Goal: Navigation & Orientation: Understand site structure

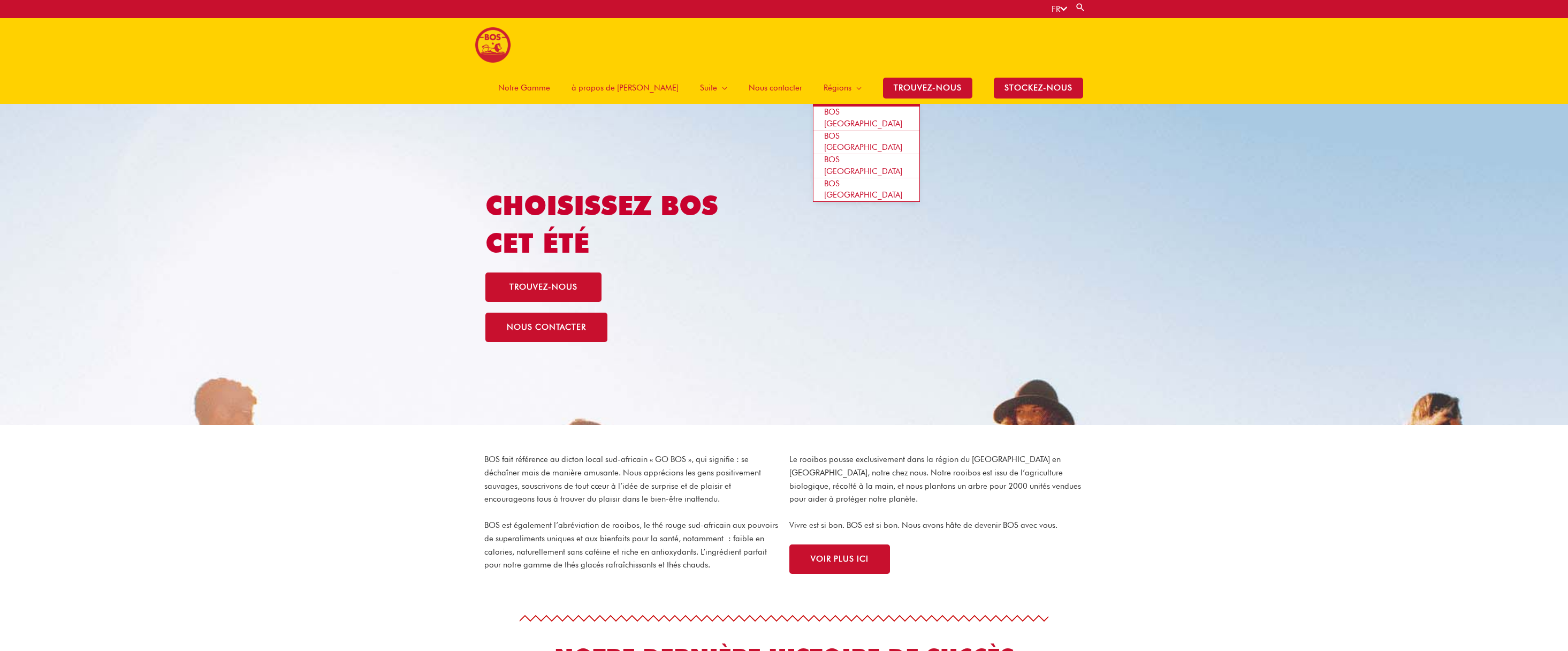
click at [825, 72] on span "Régions" at bounding box center [837, 88] width 28 height 32
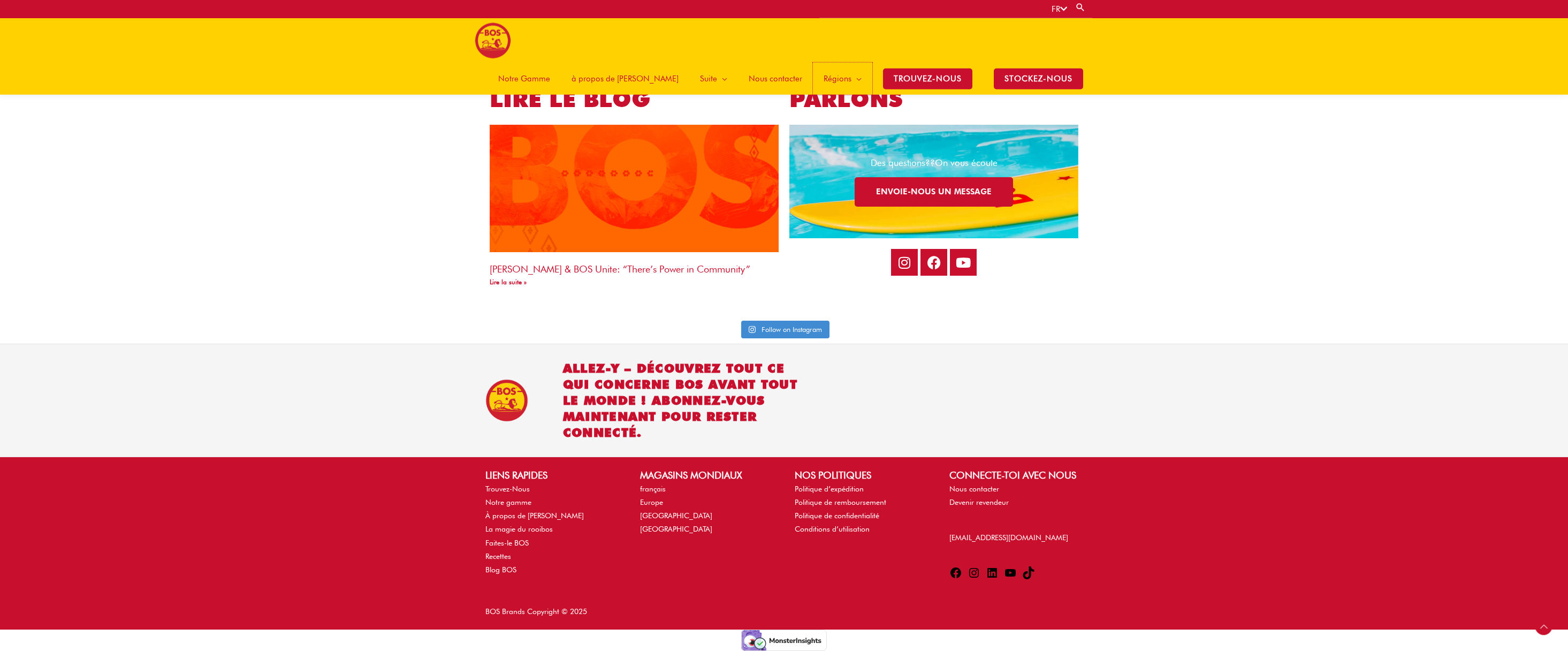
scroll to position [2294, 0]
click at [519, 516] on link "À propos [PERSON_NAME]" at bounding box center [534, 515] width 98 height 9
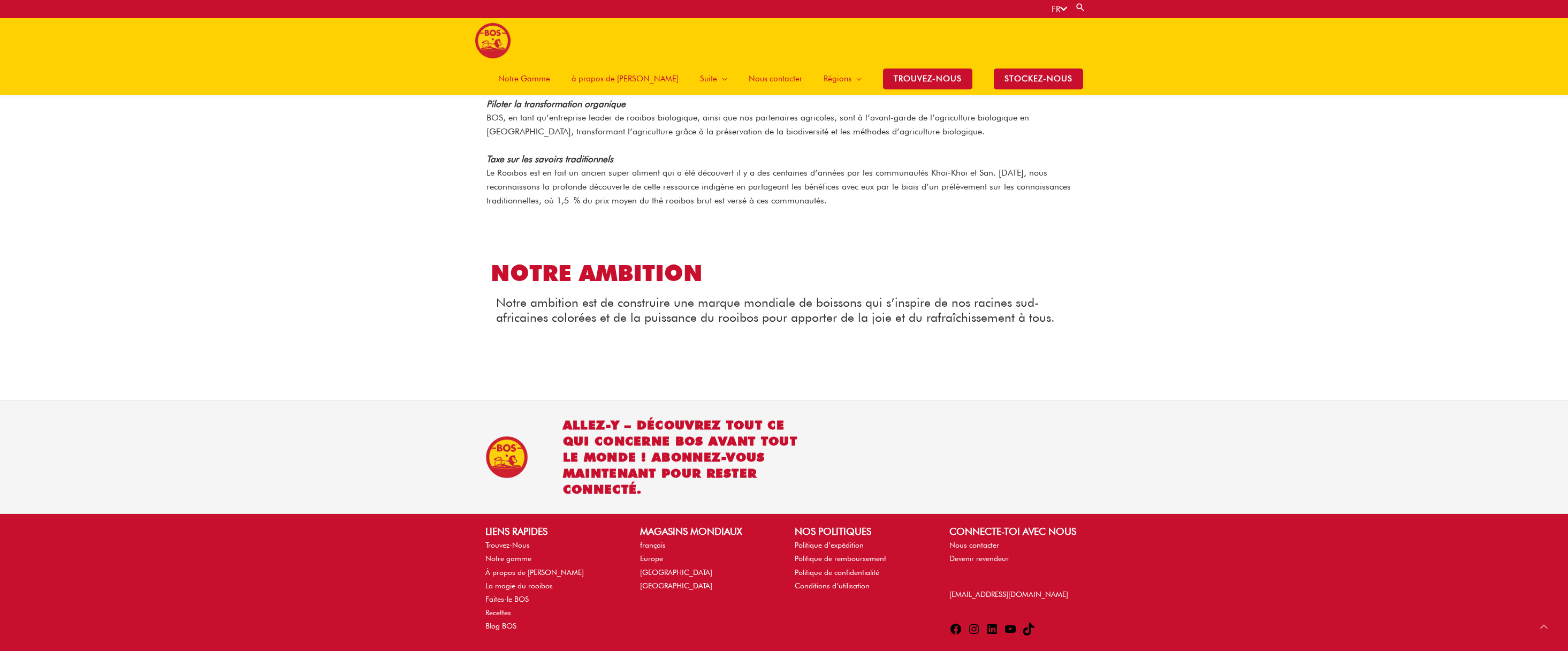
scroll to position [1135, 0]
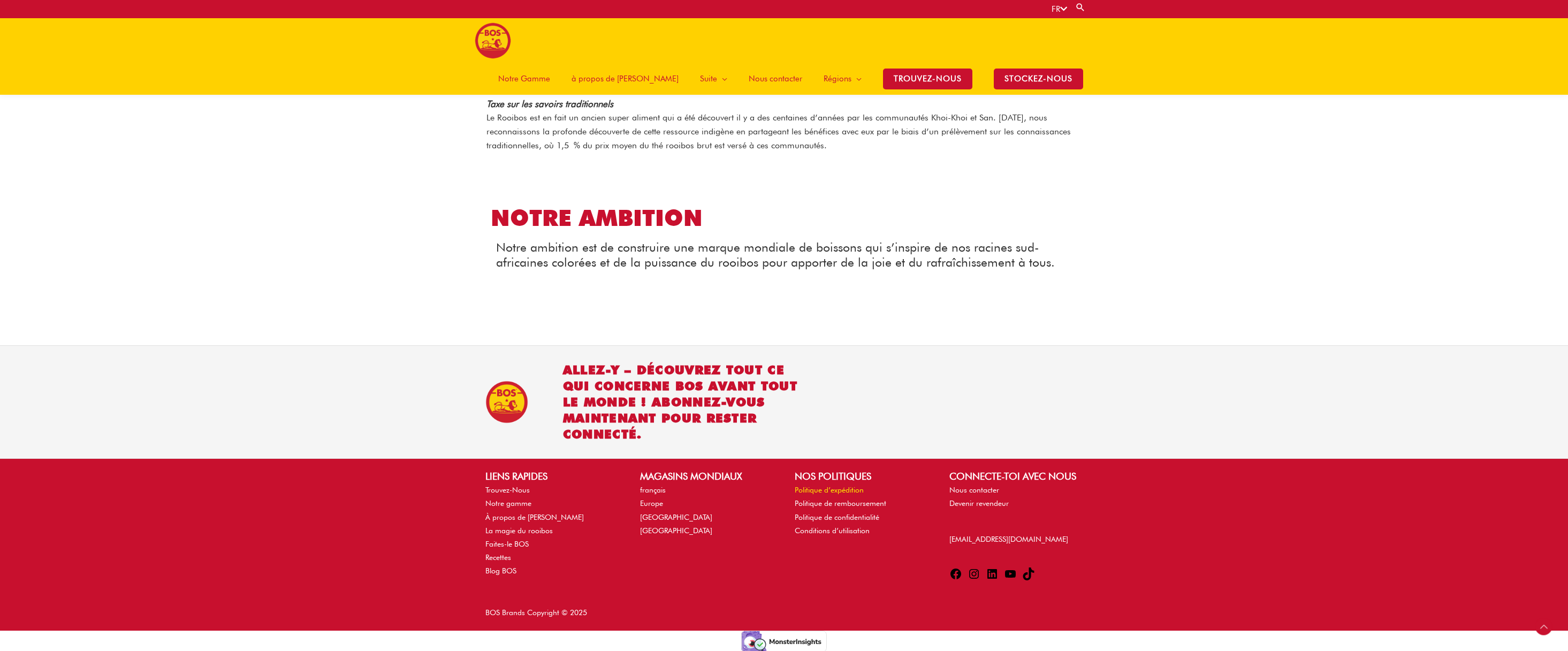
click at [850, 489] on link "Politique d’expédition" at bounding box center [829, 489] width 69 height 9
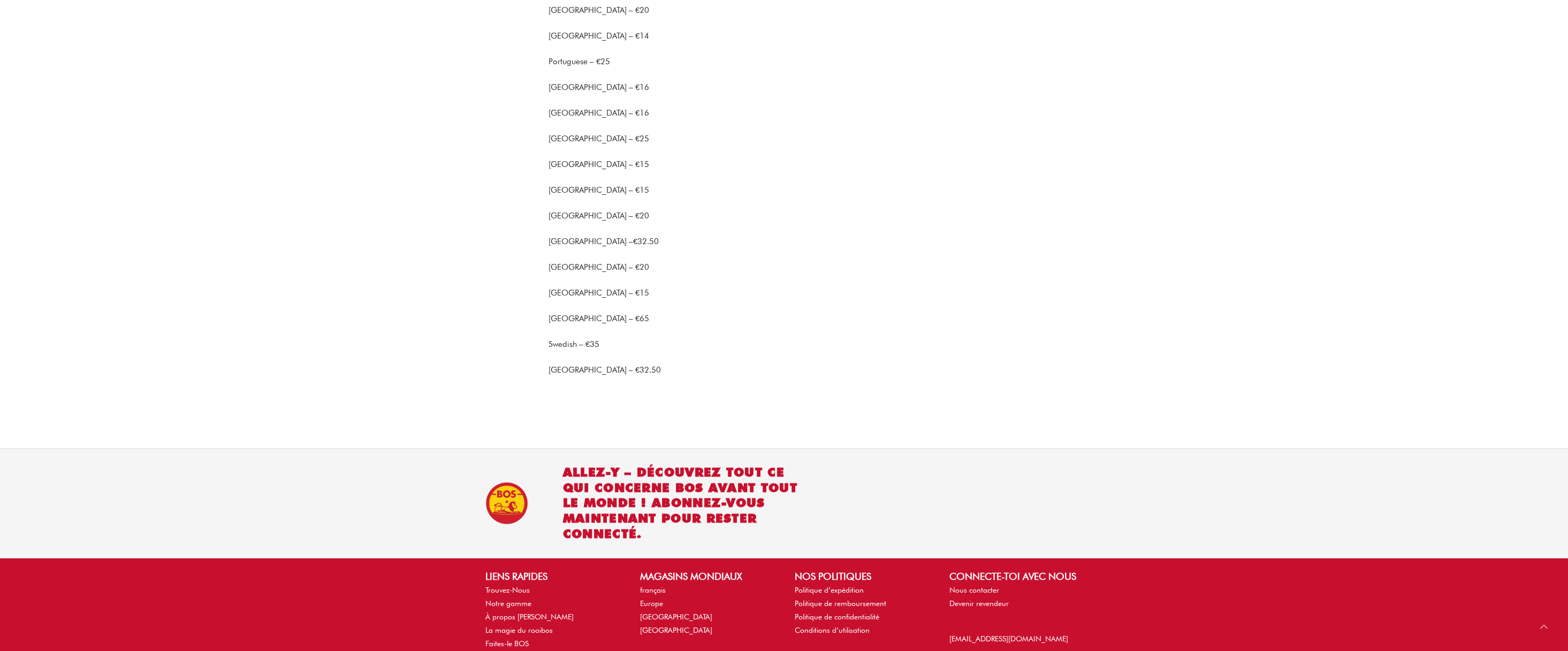
scroll to position [1078, 0]
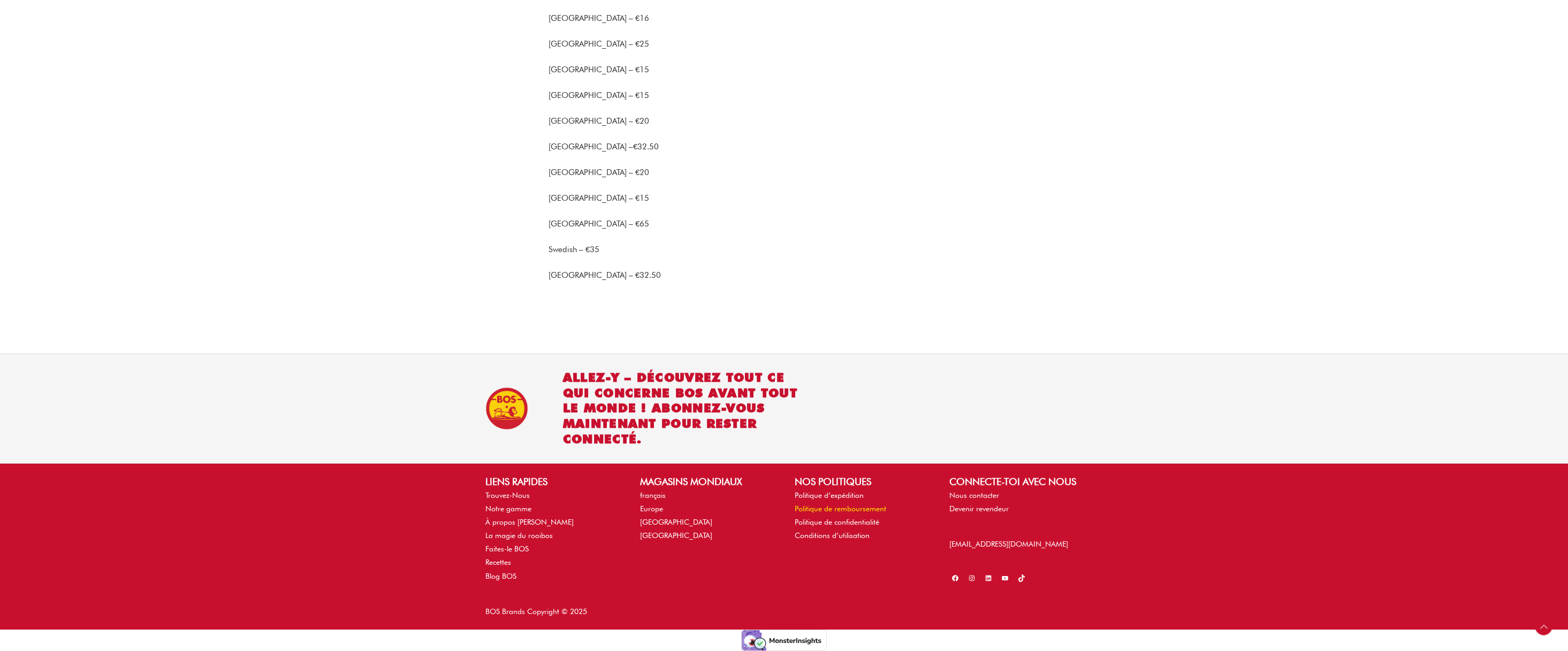
click at [861, 508] on link "Politique de remboursement" at bounding box center [840, 508] width 91 height 9
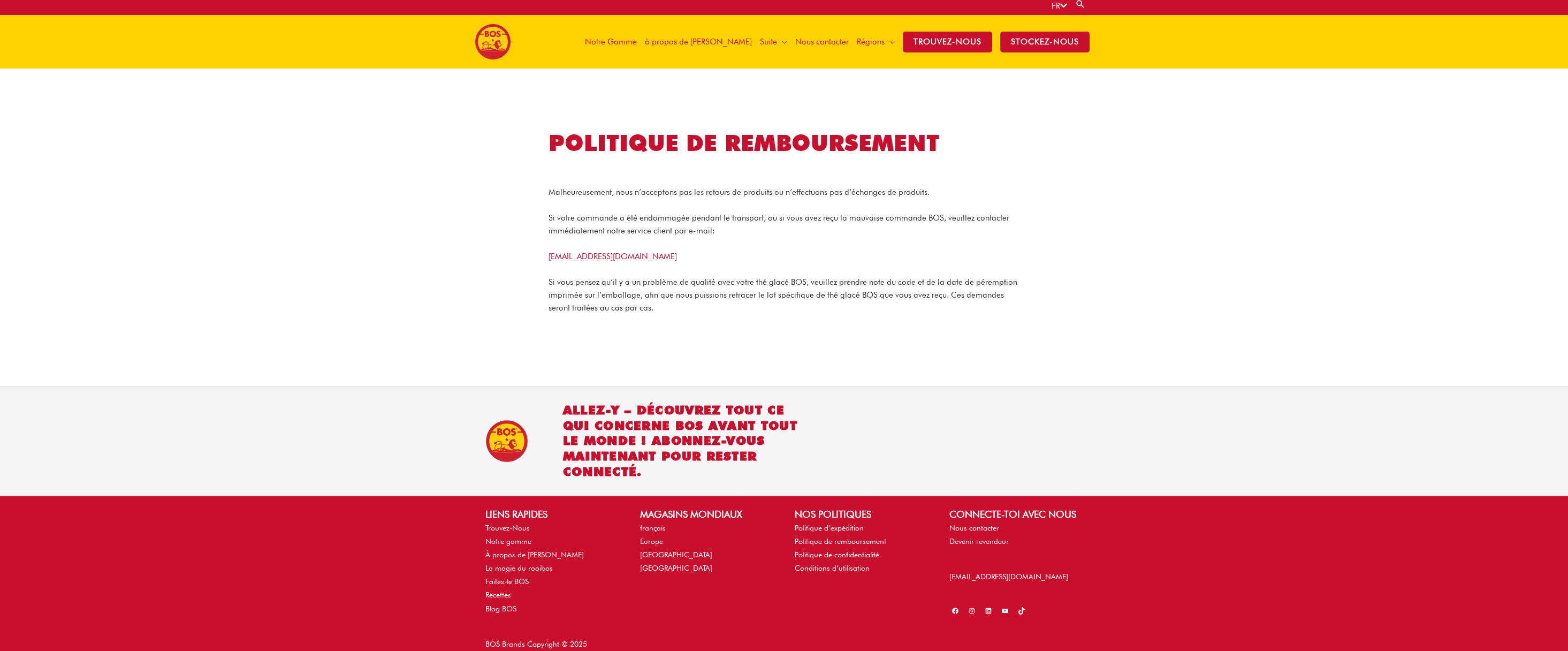
scroll to position [38, 0]
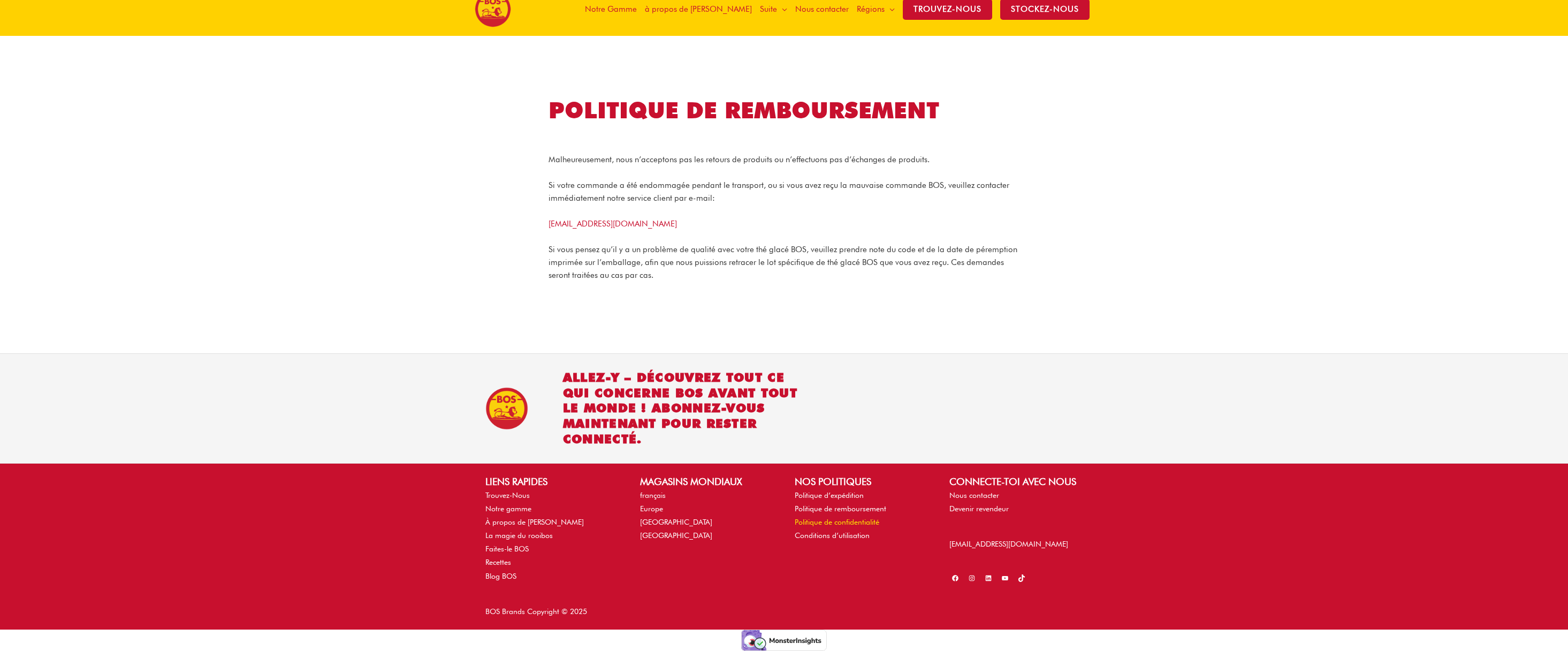
click at [858, 524] on link "Politique de confidentialité" at bounding box center [837, 522] width 85 height 9
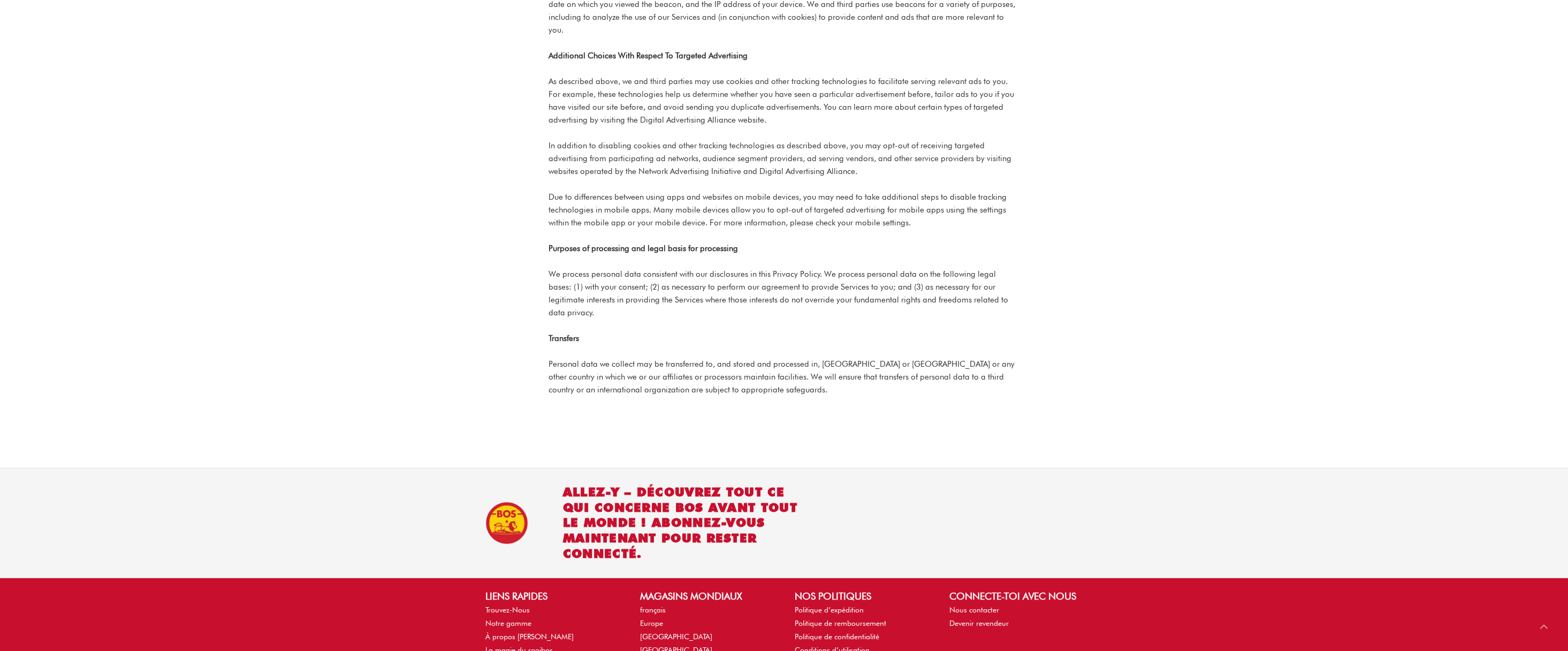
scroll to position [2966, 0]
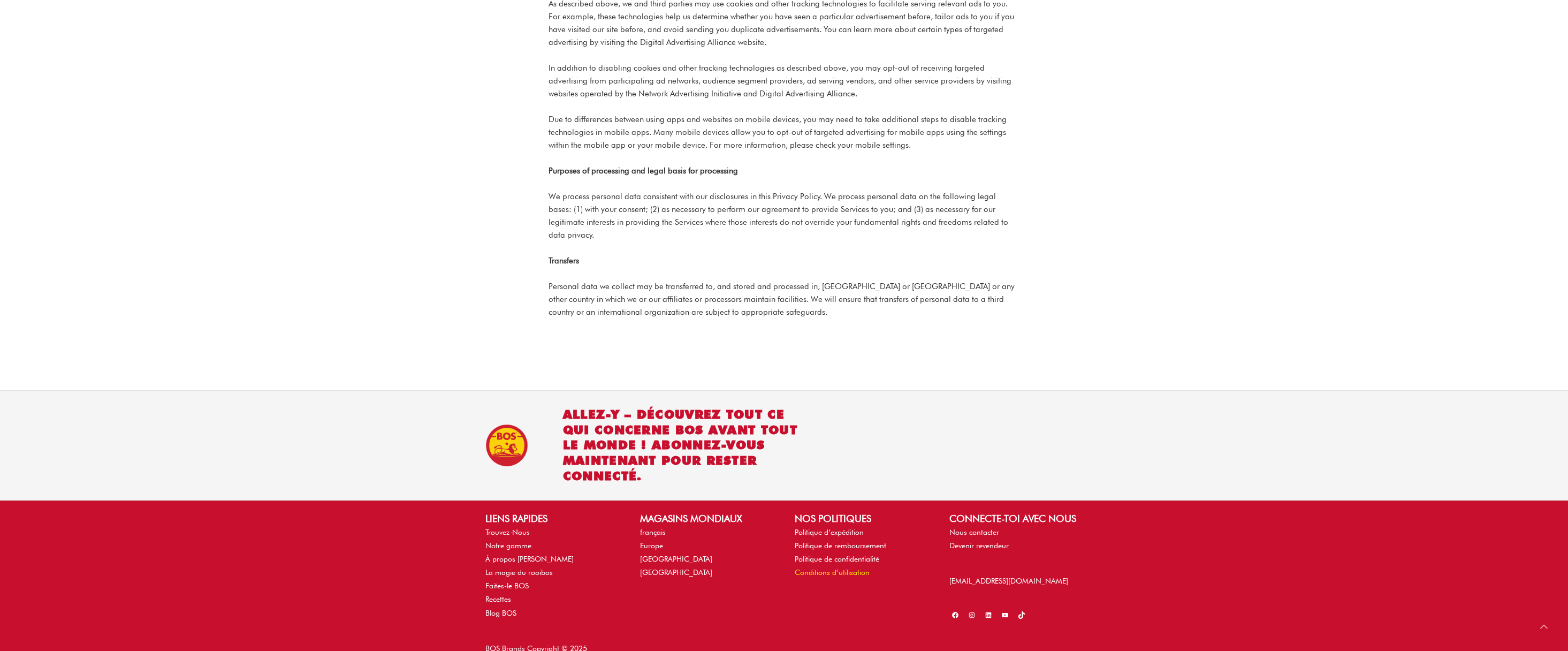
click at [851, 568] on link "Conditions d’utilisation" at bounding box center [832, 572] width 75 height 9
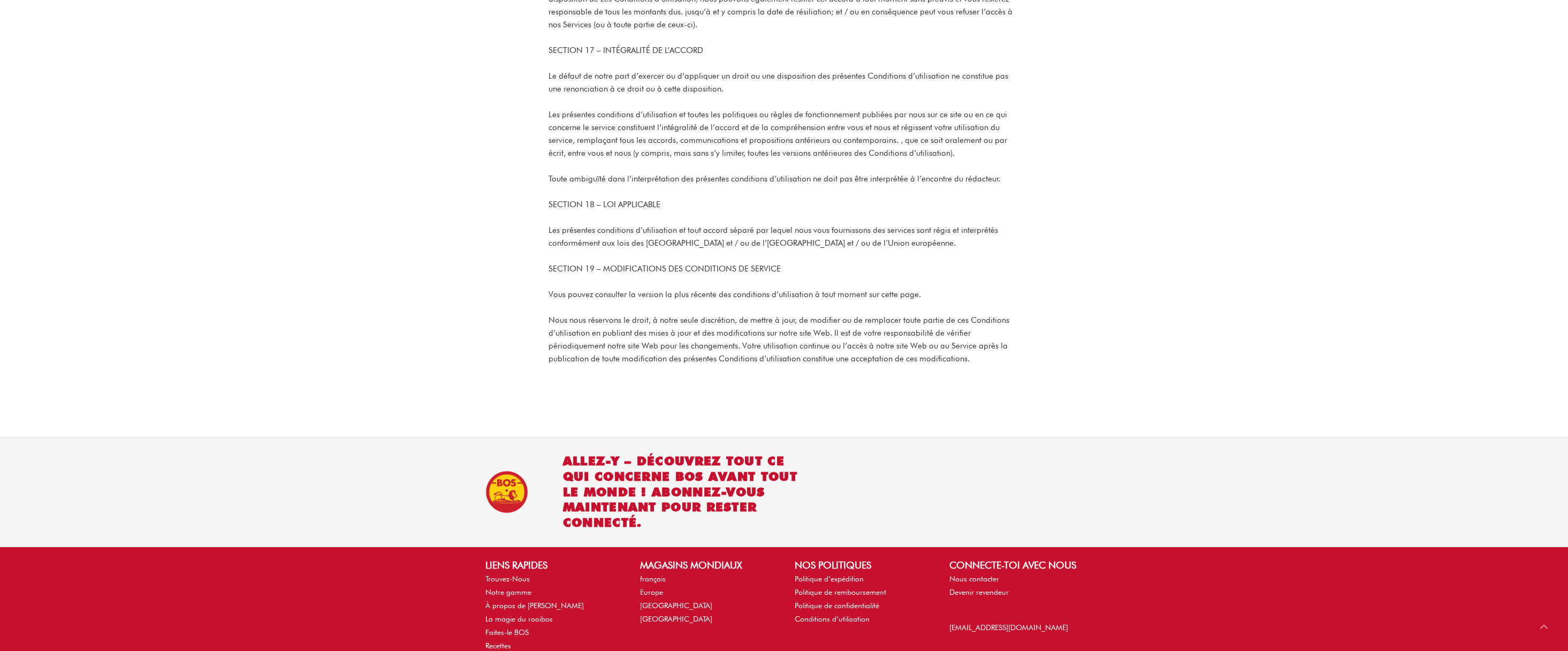
scroll to position [3430, 0]
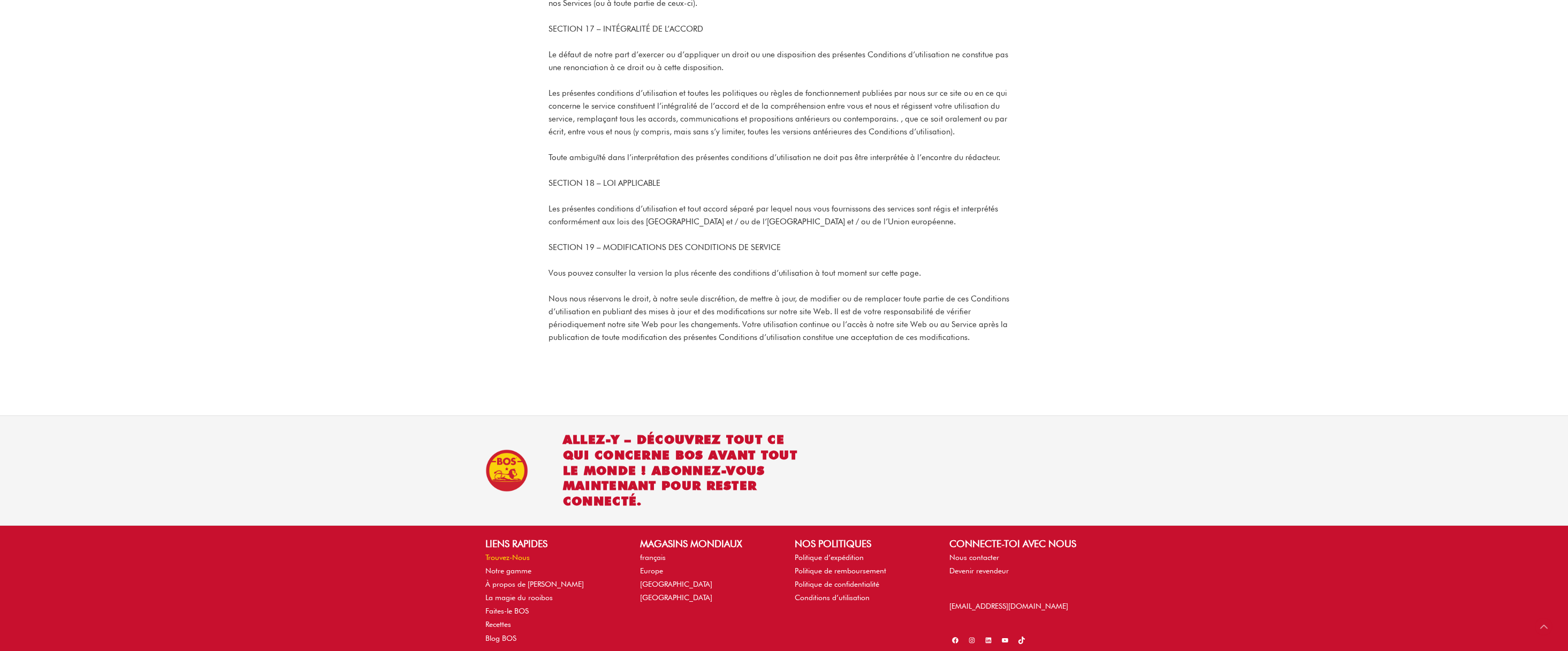
click at [519, 553] on link "Trouvez-Nous" at bounding box center [508, 557] width 45 height 9
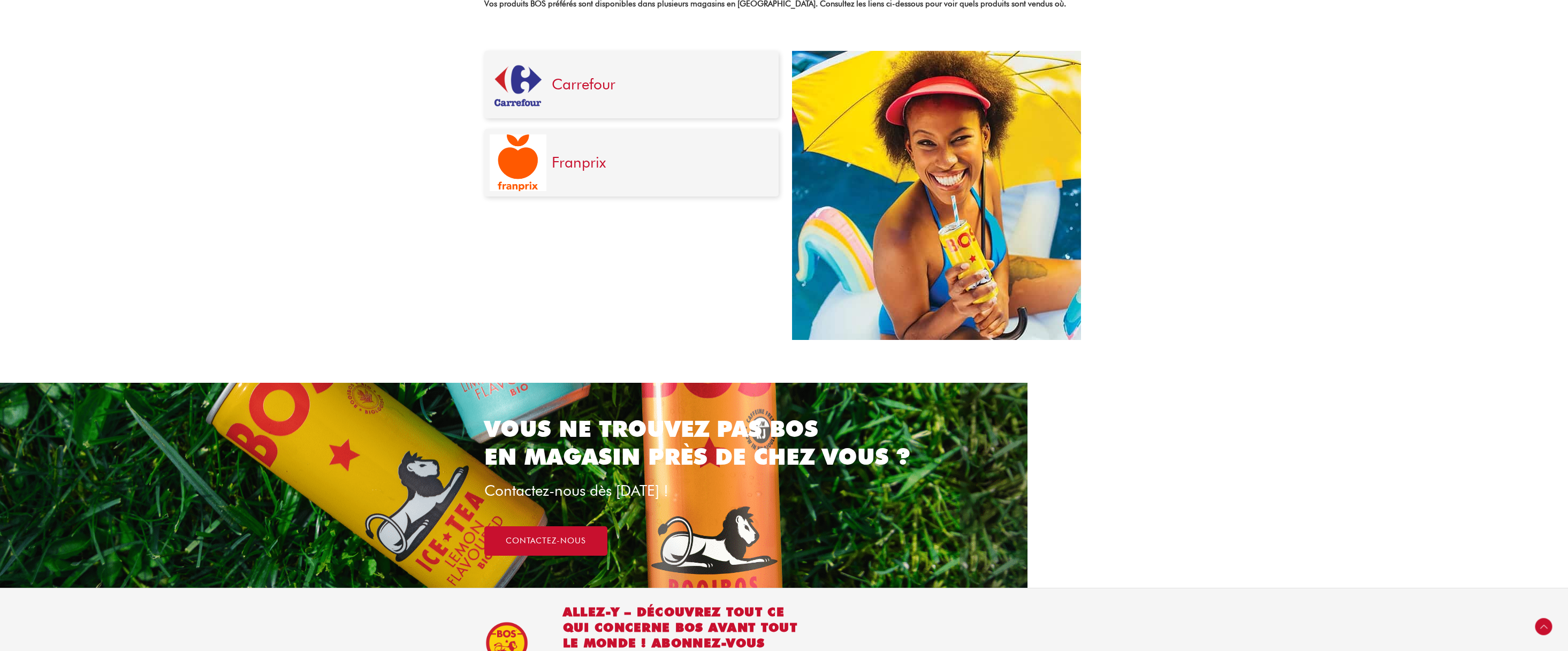
scroll to position [662, 0]
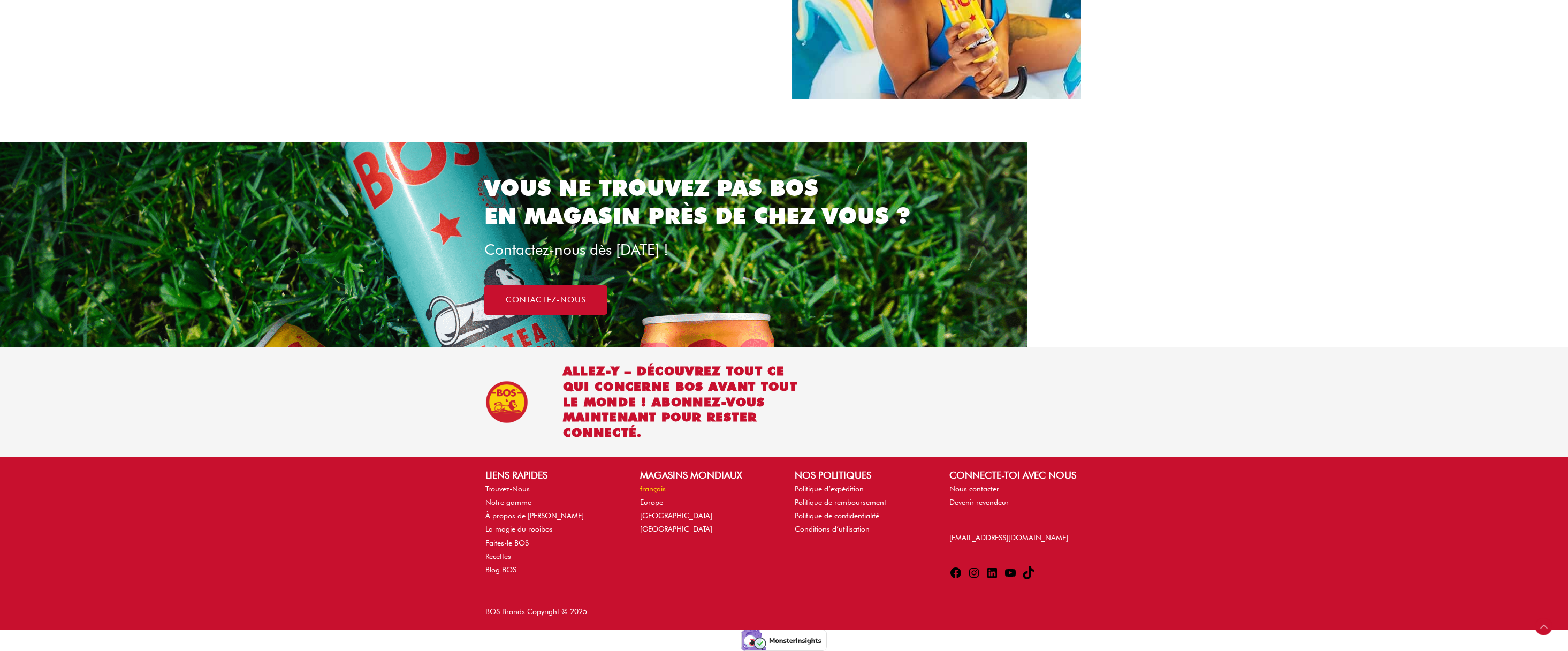
click at [658, 489] on link "français" at bounding box center [653, 488] width 25 height 9
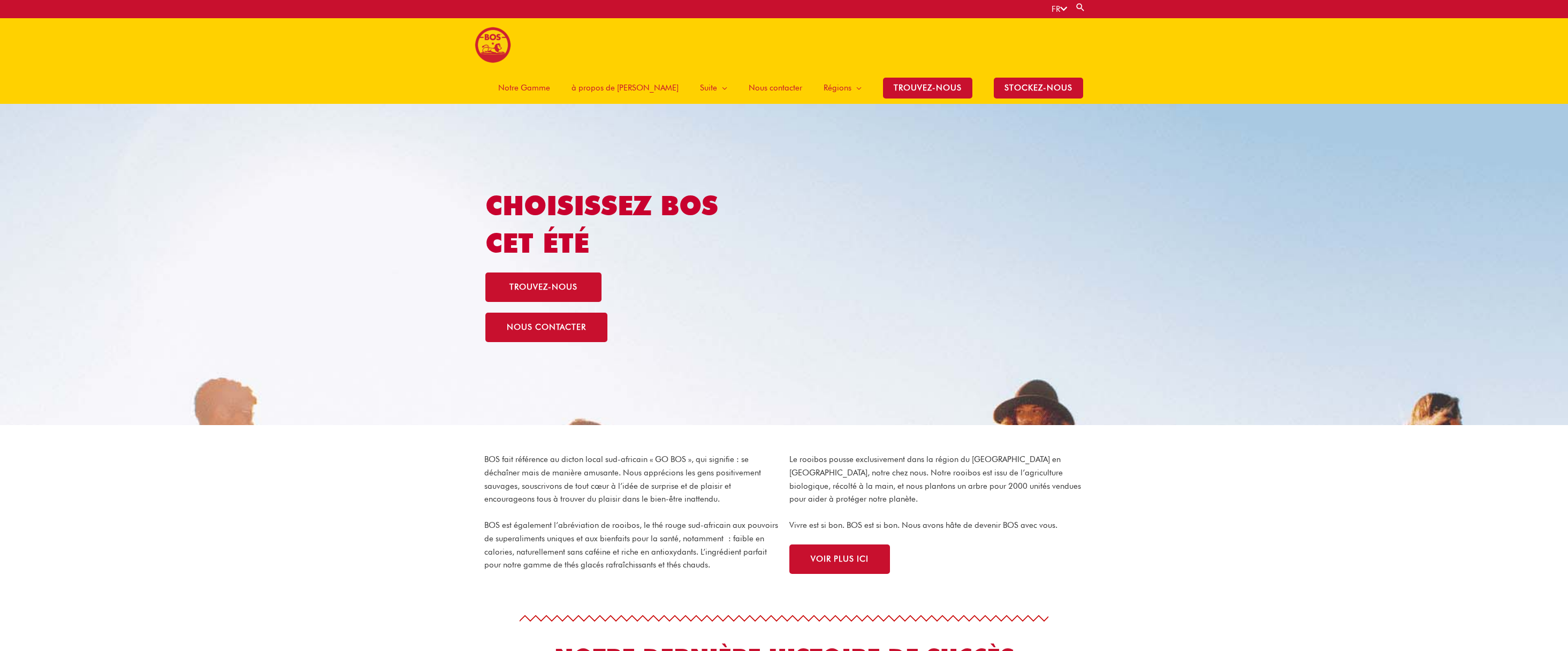
click at [770, 72] on span "Nous contacter" at bounding box center [775, 88] width 53 height 32
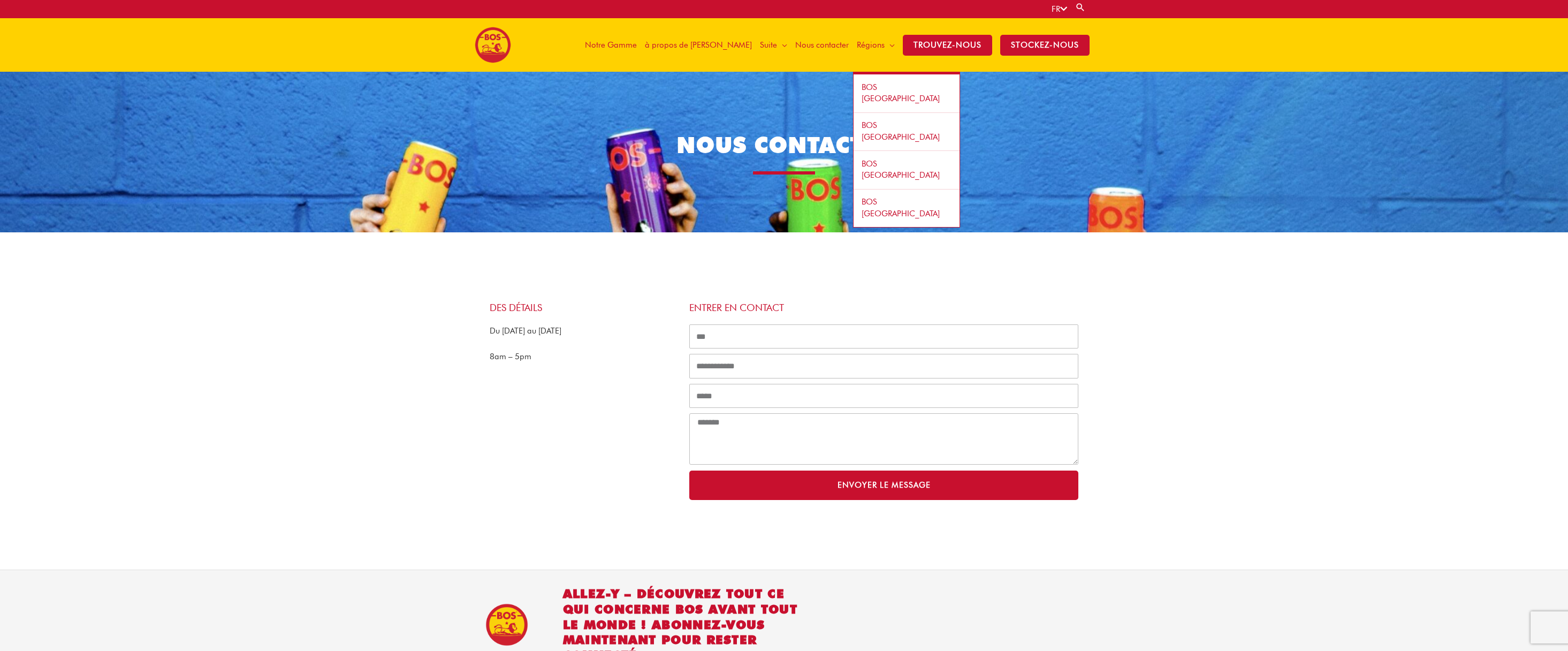
click at [876, 94] on link "BOS [GEOGRAPHIC_DATA]" at bounding box center [907, 93] width 106 height 39
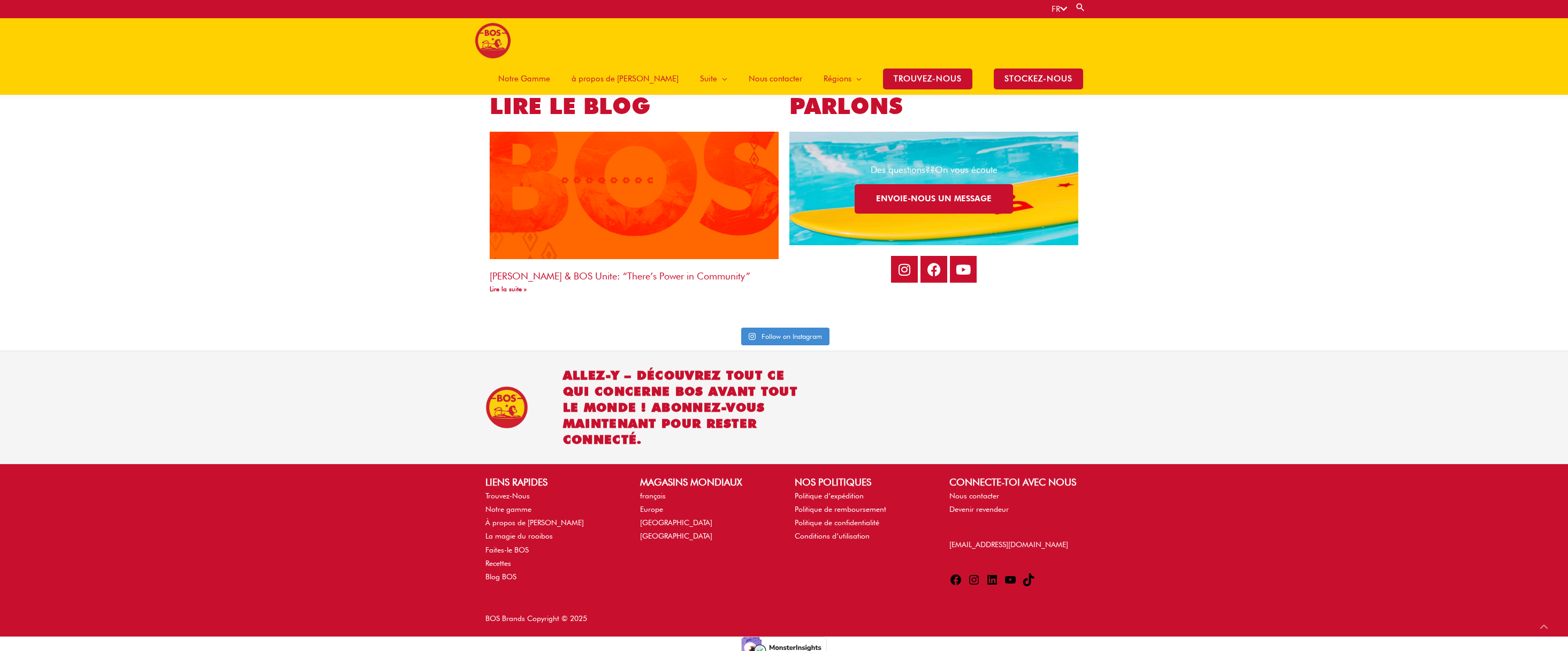
scroll to position [2294, 0]
